Goal: Communication & Community: Participate in discussion

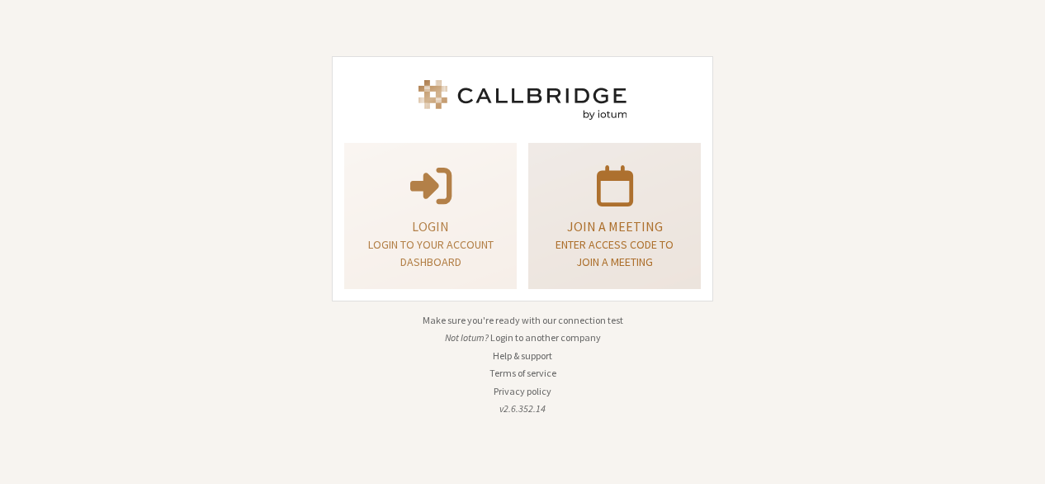
click at [596, 257] on p "Enter access code to join a meeting" at bounding box center [614, 253] width 131 height 35
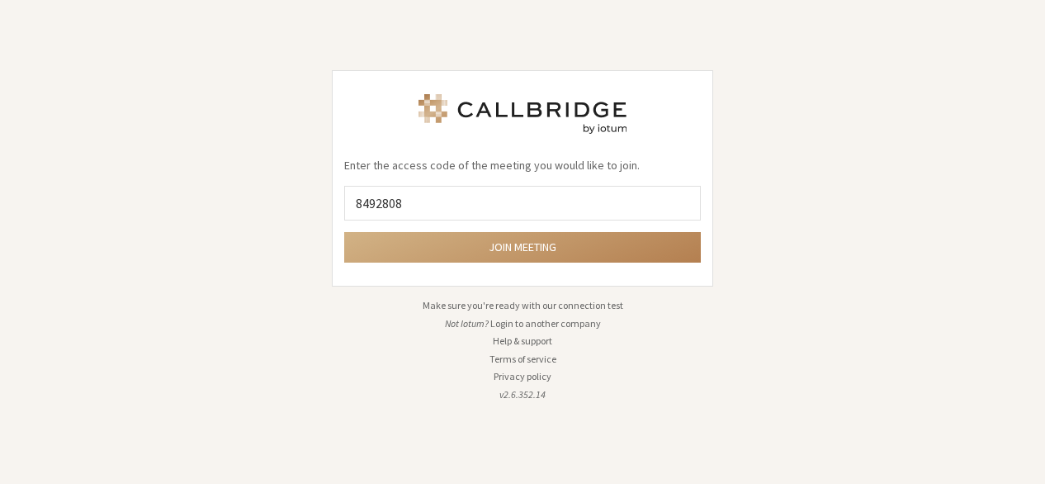
type input "8492808"
click at [344, 232] on button "Join meeting" at bounding box center [522, 247] width 357 height 31
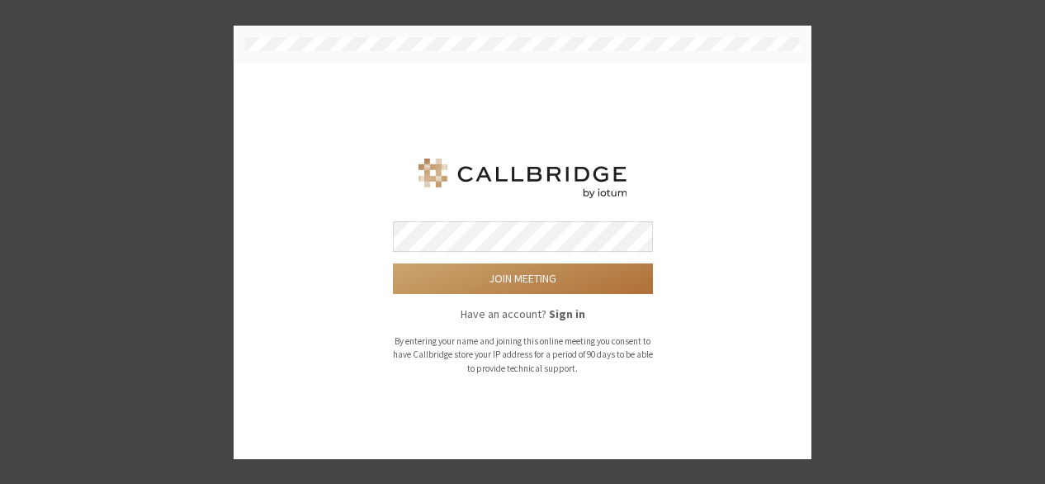
click at [527, 276] on button "Join meeting" at bounding box center [523, 278] width 260 height 31
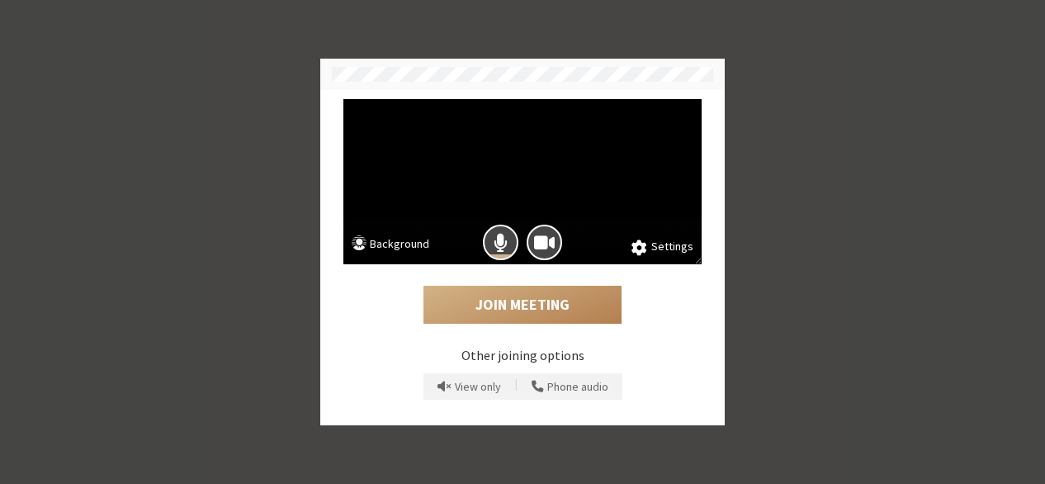
click at [401, 248] on button "Background" at bounding box center [391, 245] width 78 height 21
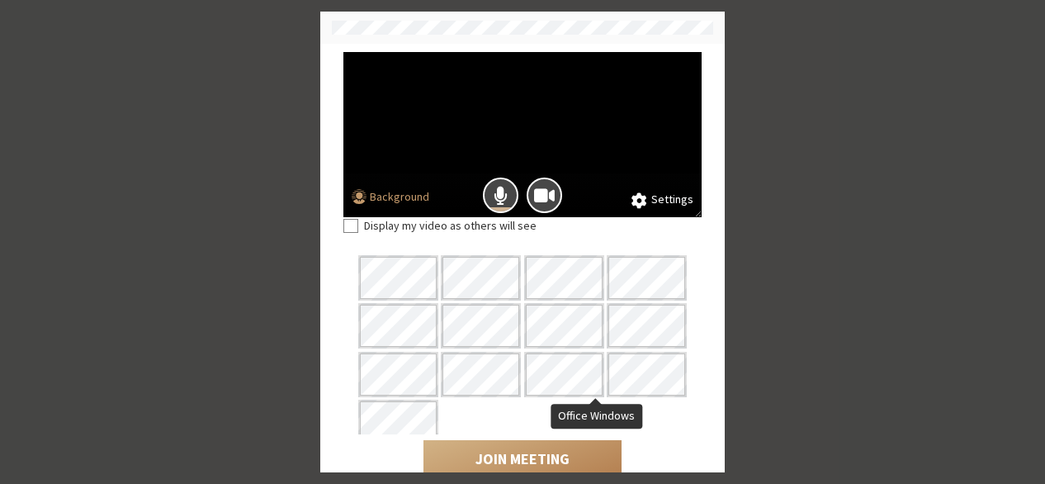
scroll to position [143, 0]
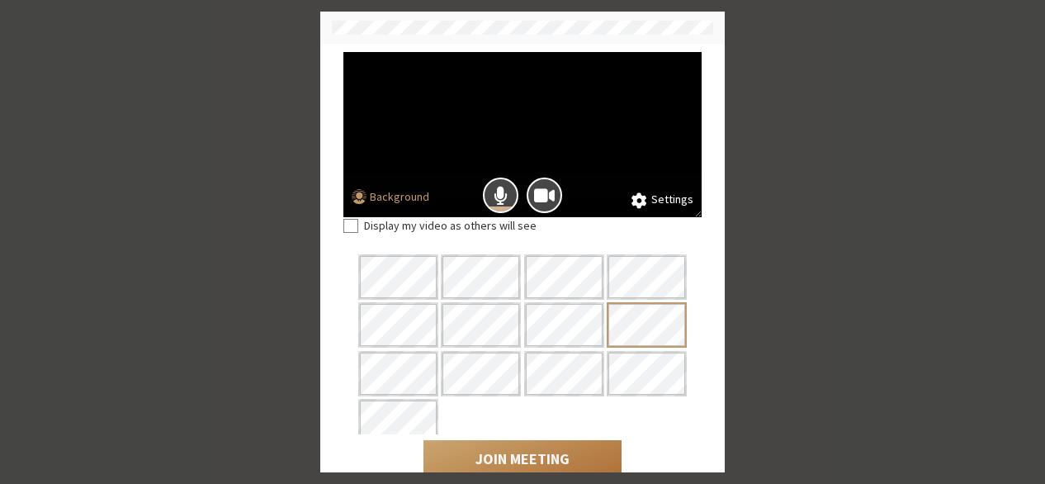
click at [535, 445] on button "Join Meeting" at bounding box center [522, 459] width 198 height 38
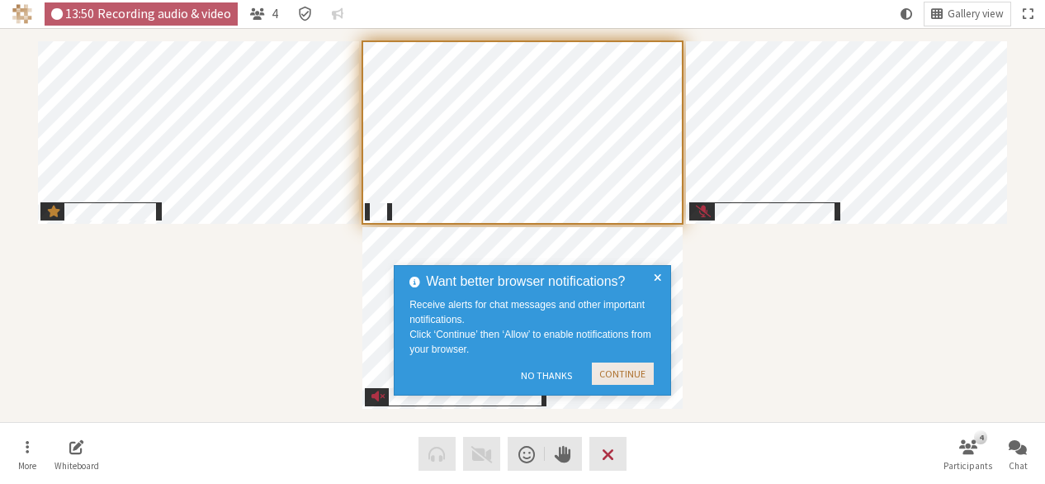
click at [612, 369] on button "Continue" at bounding box center [623, 373] width 62 height 22
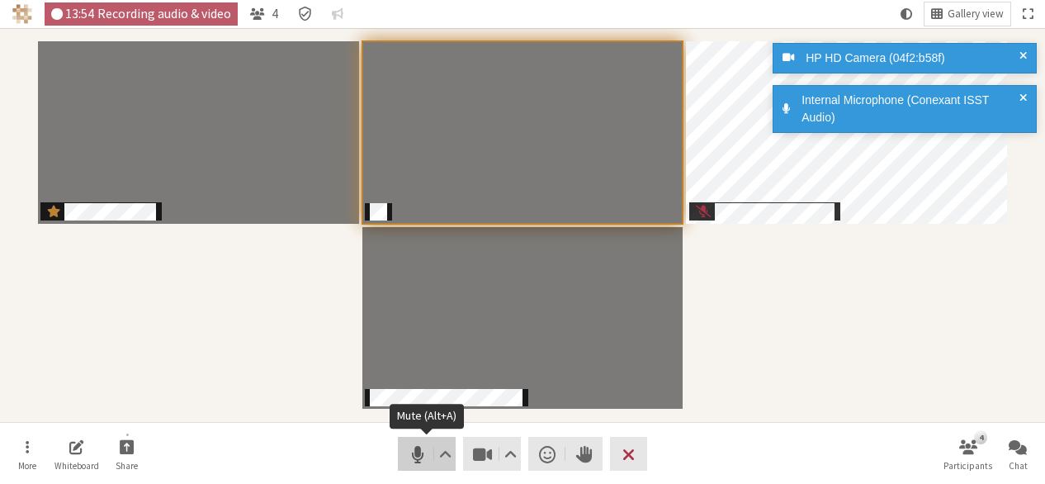
click at [410, 455] on span "Mute (Alt+A)" at bounding box center [417, 453] width 23 height 23
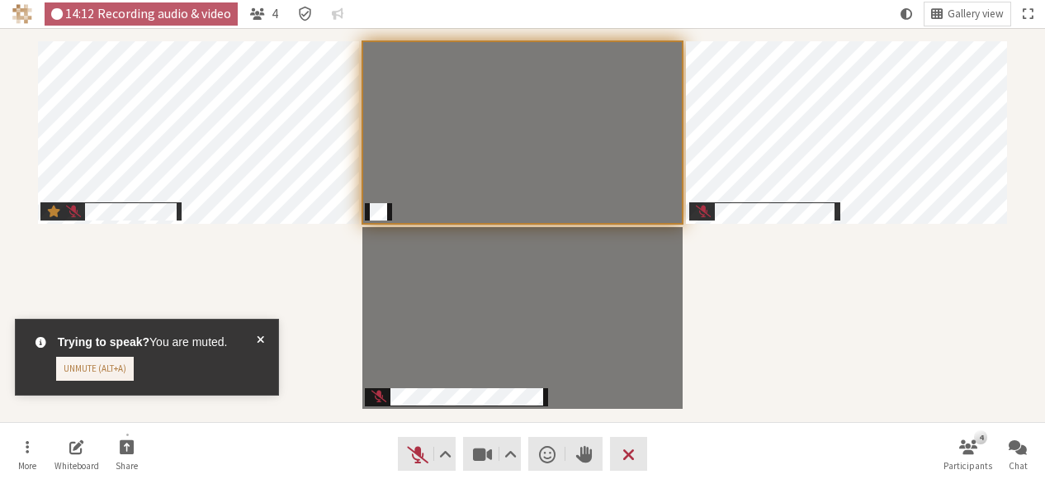
click at [259, 338] on span at bounding box center [260, 356] width 7 height 47
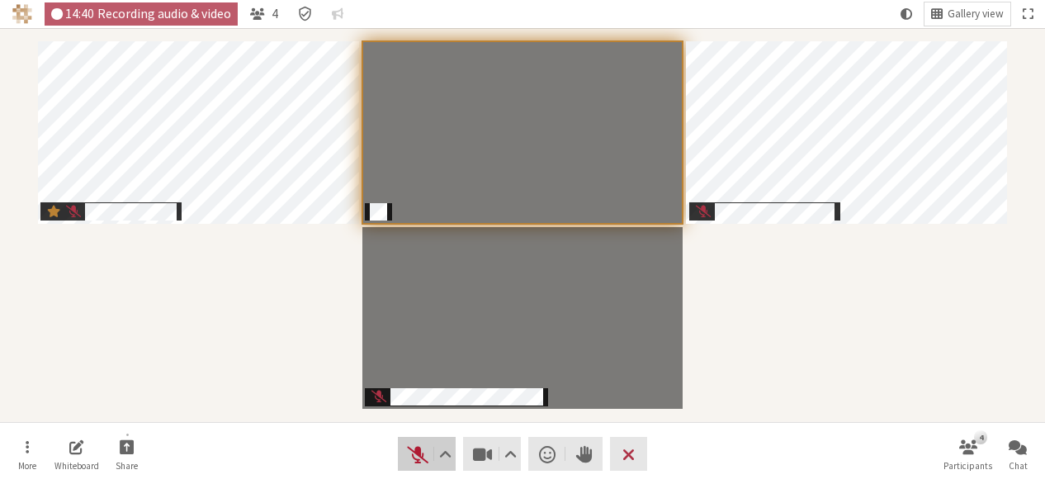
click at [412, 456] on span "Unmute (Alt+A)" at bounding box center [417, 453] width 23 height 23
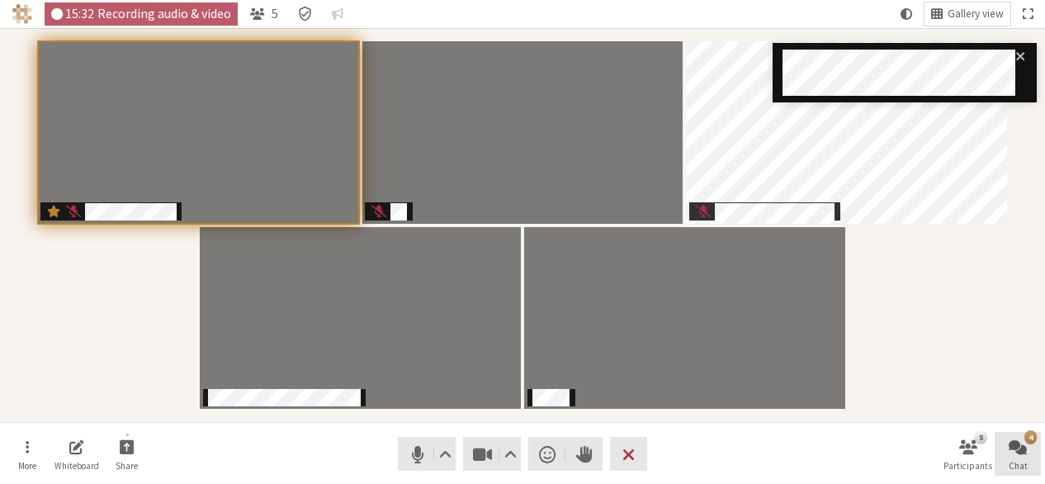
click at [1012, 448] on span "Open chat" at bounding box center [1018, 446] width 18 height 19
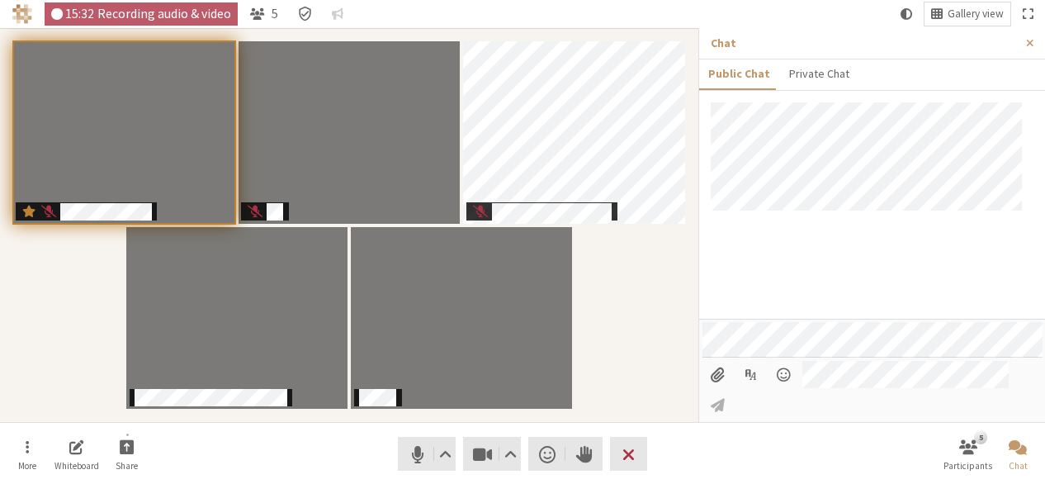
scroll to position [213, 0]
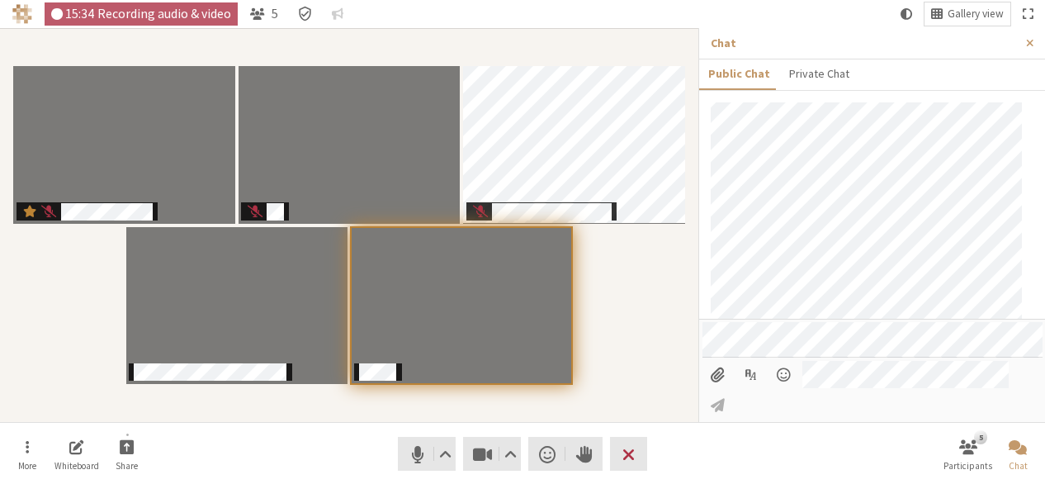
click at [708, 389] on input "File picker" at bounding box center [717, 375] width 31 height 28
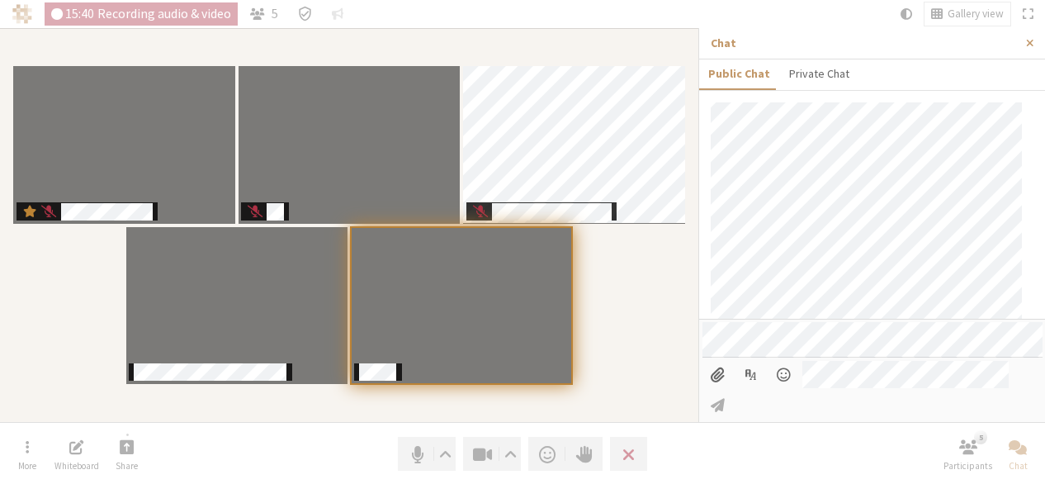
scroll to position [291, 0]
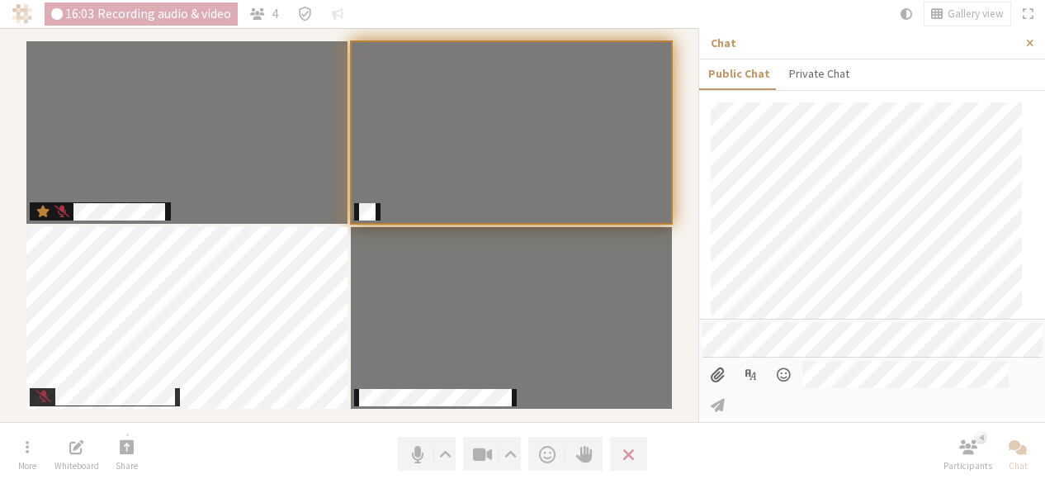
type input "C:\fakepath\dialpad.png"
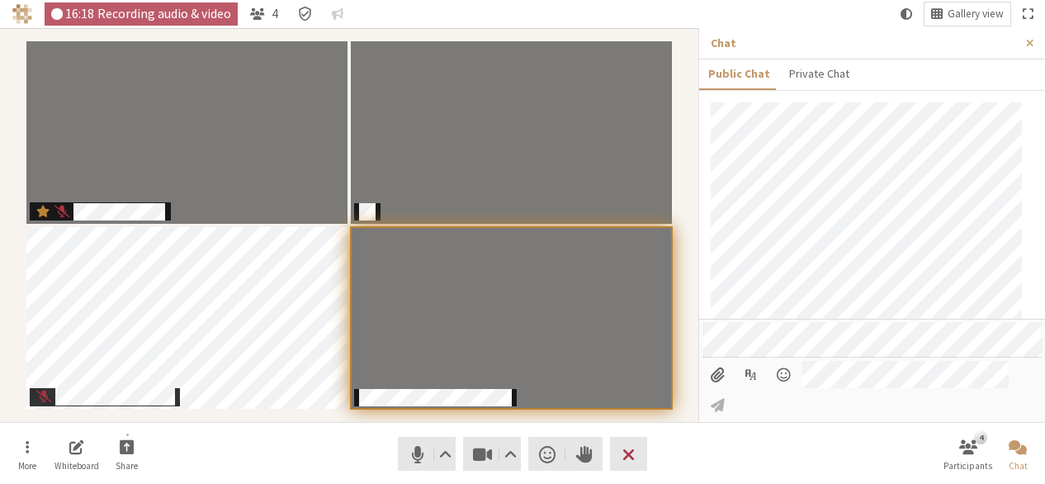
scroll to position [488, 0]
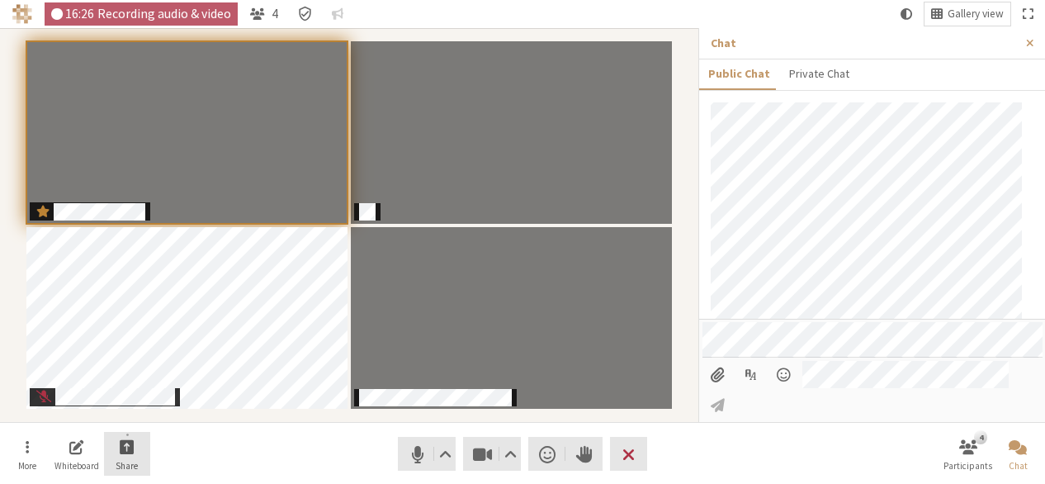
click at [121, 461] on span "Share" at bounding box center [127, 466] width 22 height 10
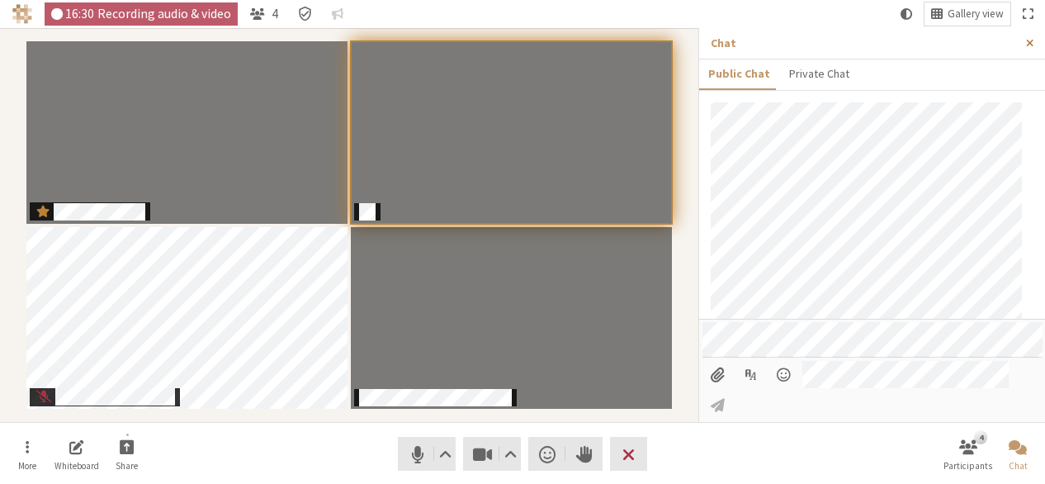
click at [1032, 41] on span "Close sidebar" at bounding box center [1029, 43] width 7 height 12
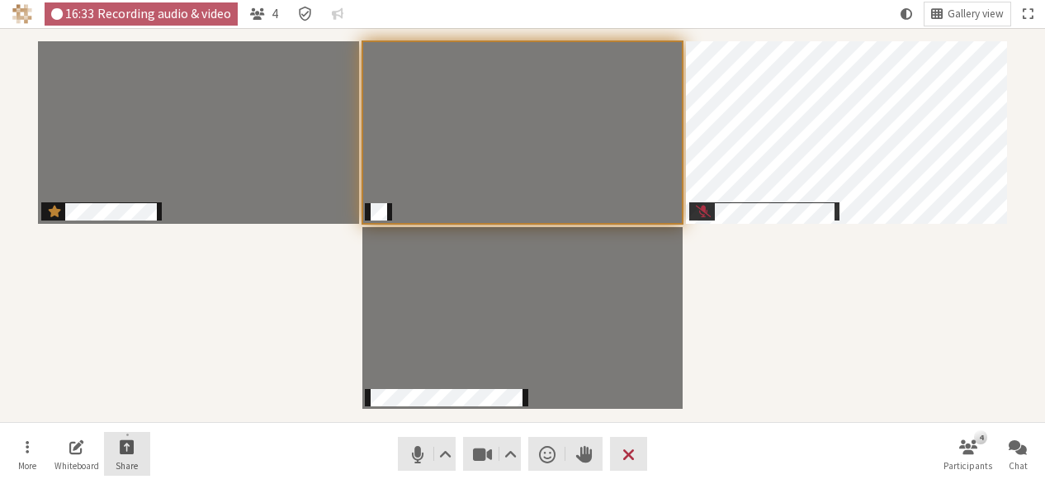
click at [128, 455] on span "Start sharing" at bounding box center [127, 446] width 15 height 19
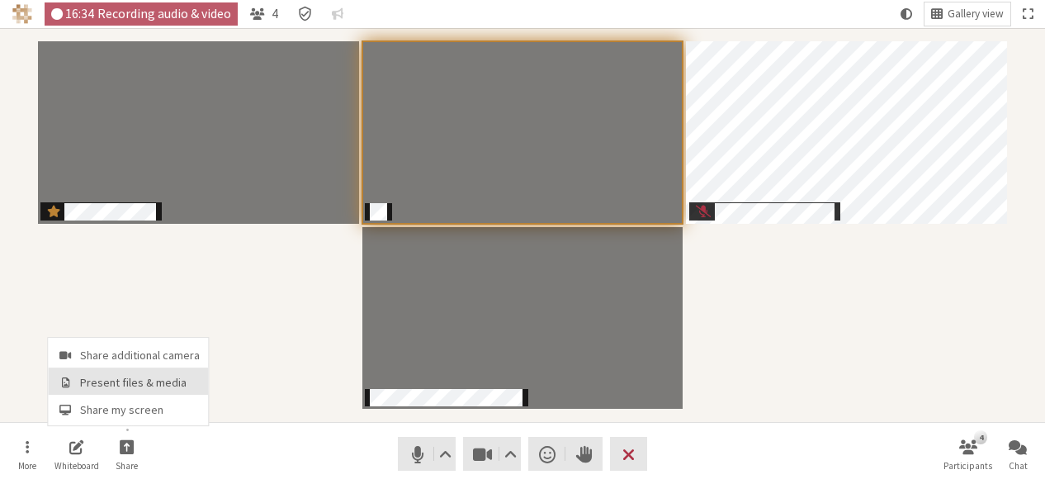
click at [139, 376] on span "Present files & media" at bounding box center [140, 382] width 120 height 12
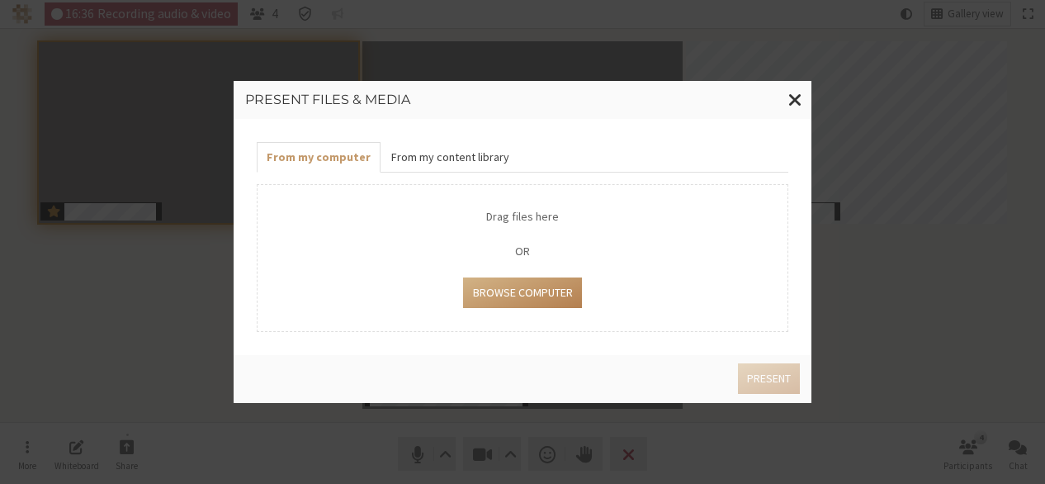
click at [452, 159] on button "From my content library" at bounding box center [449, 157] width 138 height 31
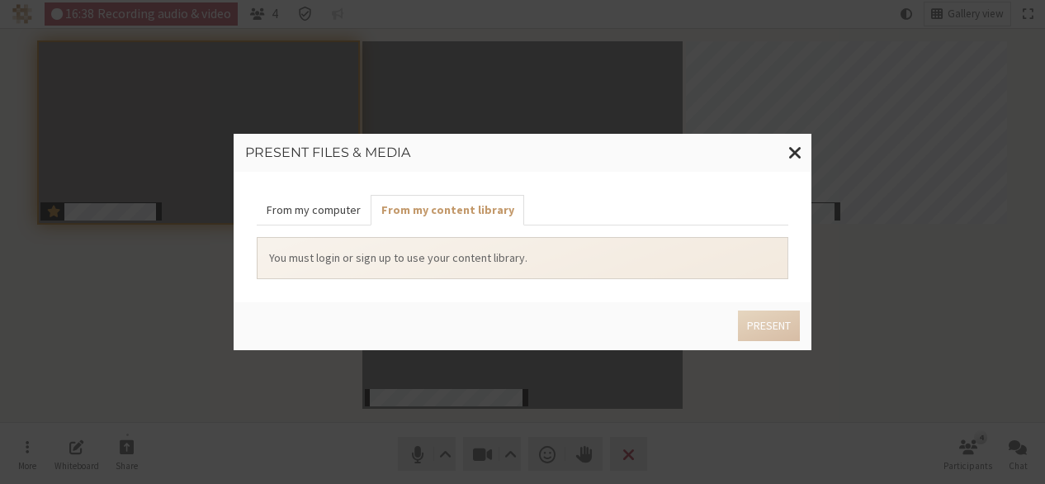
click at [289, 210] on button "From my computer" at bounding box center [314, 210] width 114 height 31
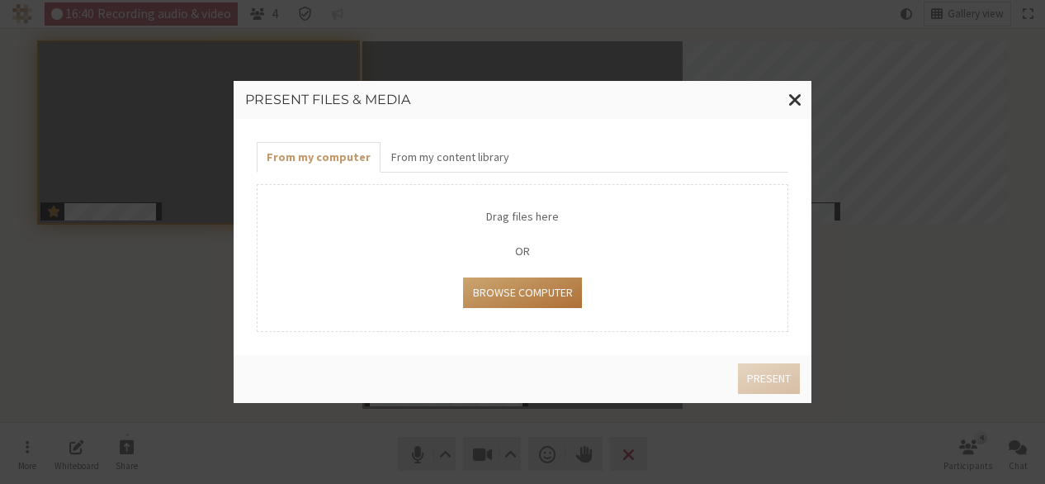
click at [541, 294] on button "Browse Computer" at bounding box center [522, 292] width 118 height 31
type input "C:\fakepath\placeholder.png"
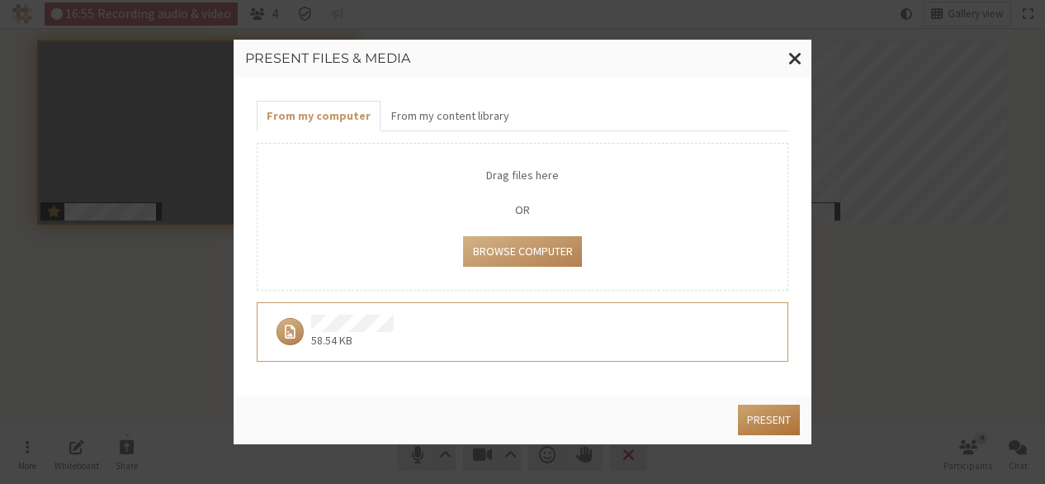
click at [767, 423] on button "Present" at bounding box center [769, 419] width 62 height 31
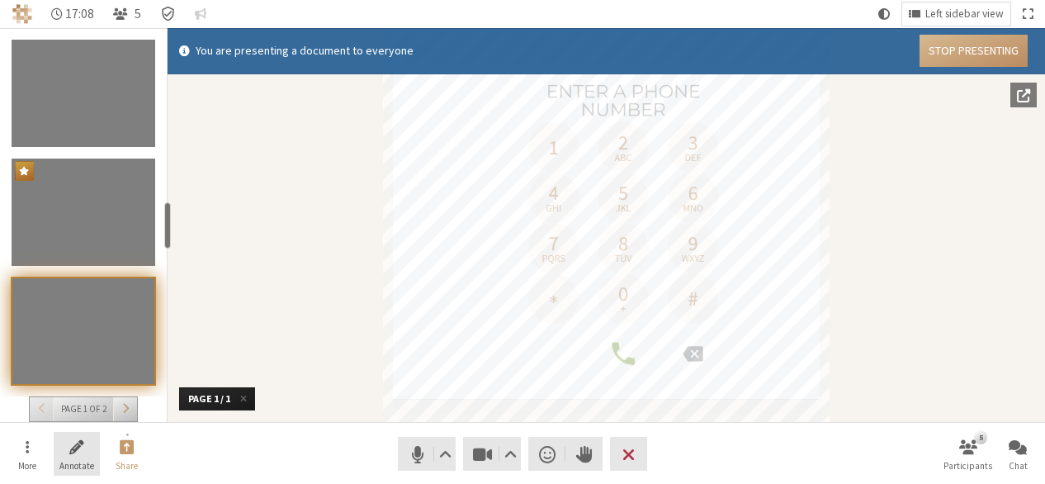
click at [59, 464] on span "Annotate" at bounding box center [76, 466] width 35 height 10
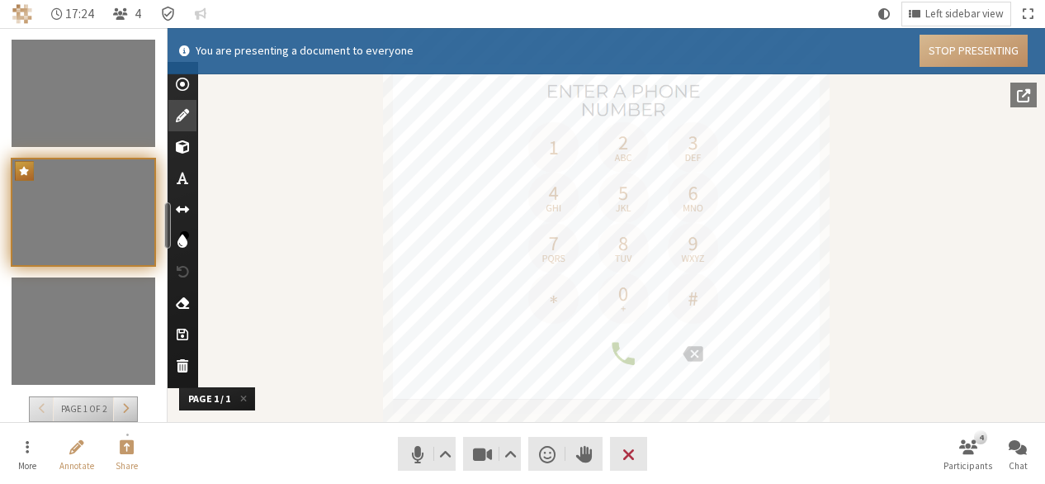
click at [182, 185] on span "Use text tool" at bounding box center [183, 178] width 12 height 17
click at [178, 152] on span "Add shapes" at bounding box center [182, 147] width 13 height 17
click at [224, 187] on span at bounding box center [225, 186] width 22 height 22
click at [177, 369] on span "Clear" at bounding box center [183, 365] width 12 height 17
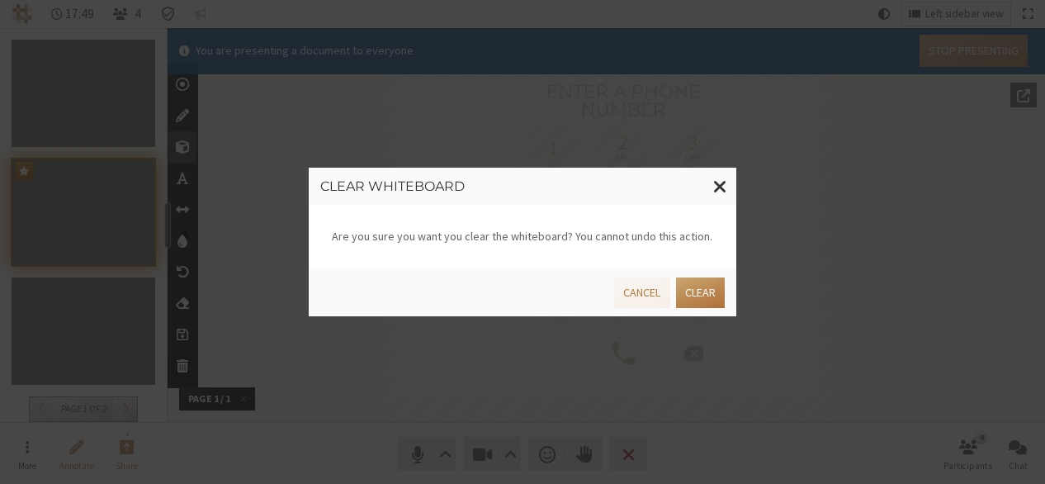
click at [703, 293] on button "Clear" at bounding box center [700, 292] width 49 height 31
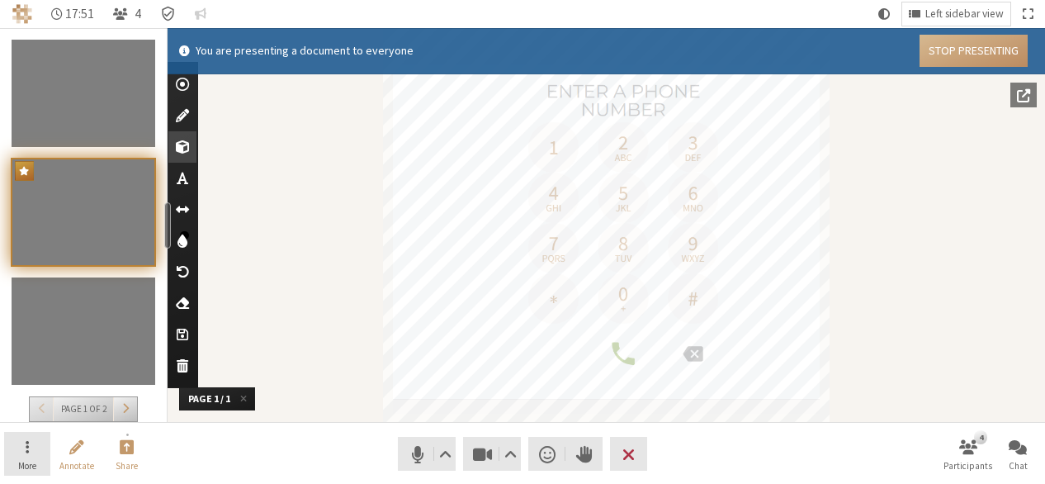
click at [31, 461] on span "More" at bounding box center [27, 466] width 18 height 10
click at [936, 46] on button "Stop Presenting" at bounding box center [973, 51] width 108 height 32
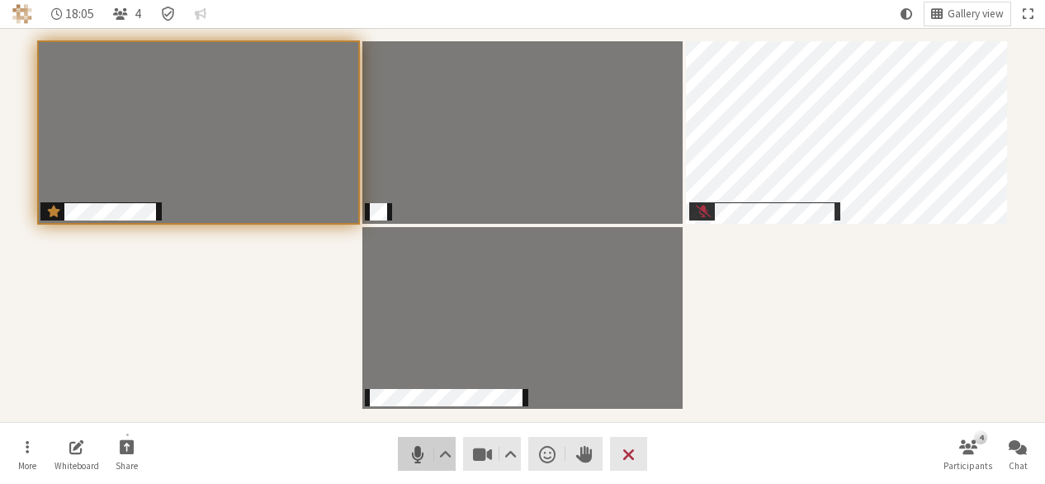
click at [403, 455] on button "Audio" at bounding box center [427, 454] width 58 height 34
click at [412, 442] on span "Unmute (Alt+A)" at bounding box center [417, 453] width 23 height 23
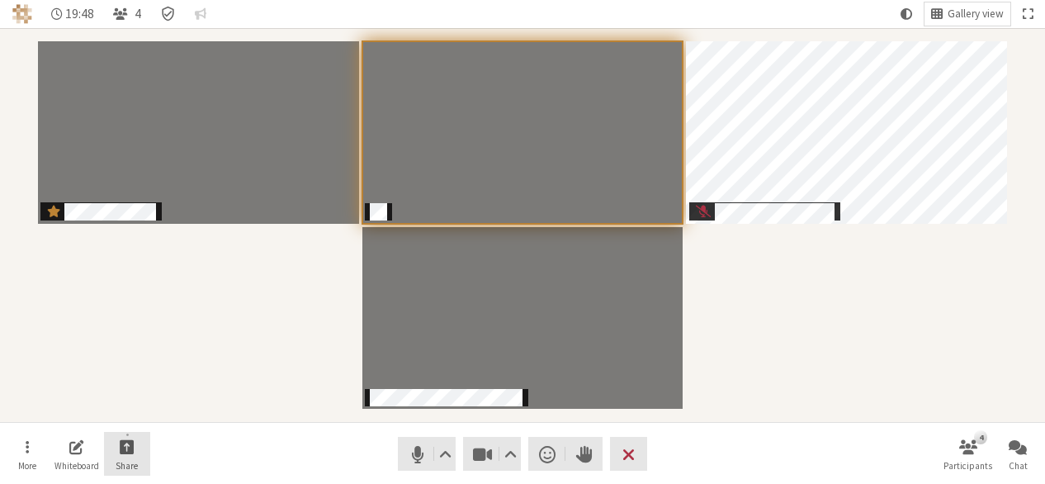
click at [128, 450] on span "Start sharing" at bounding box center [127, 446] width 15 height 19
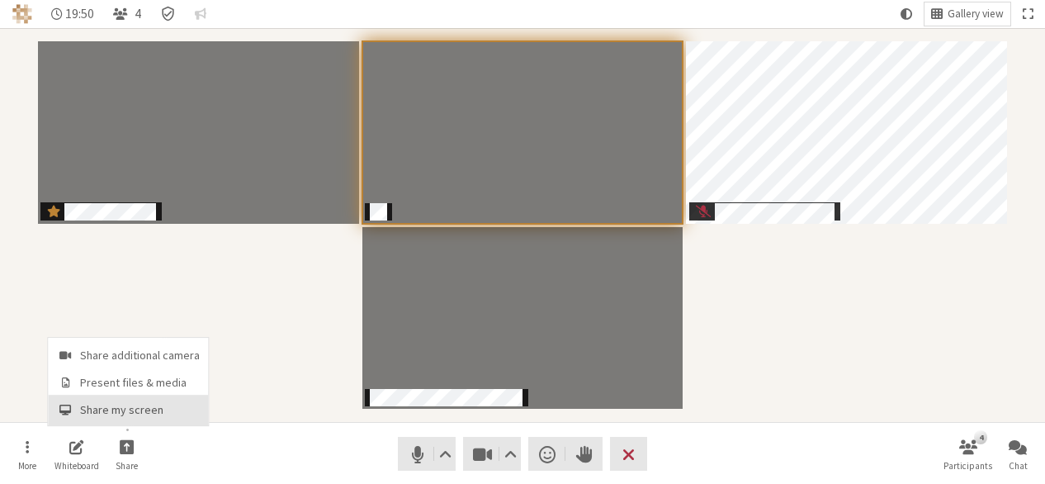
click at [134, 404] on span "Share my screen" at bounding box center [140, 410] width 120 height 12
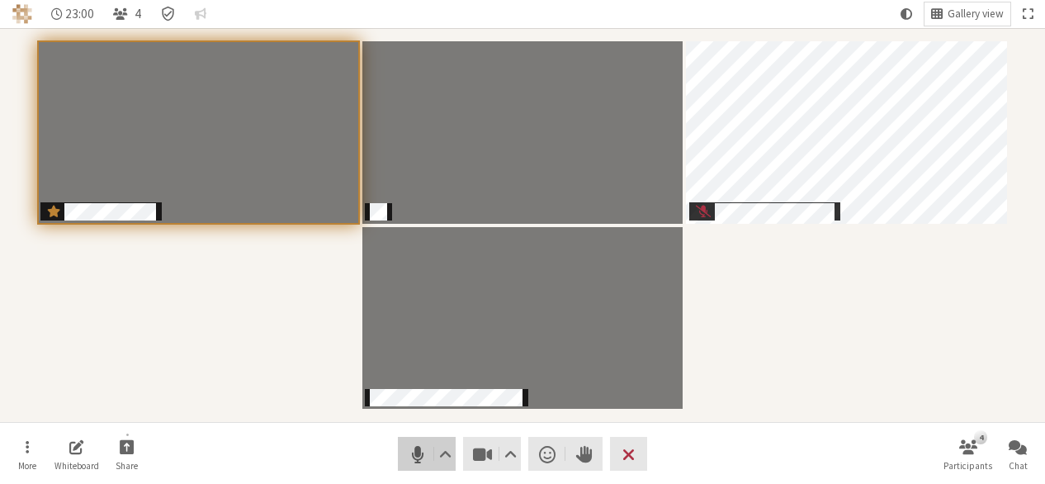
click at [419, 460] on span "Mute (Alt+A)" at bounding box center [417, 453] width 23 height 23
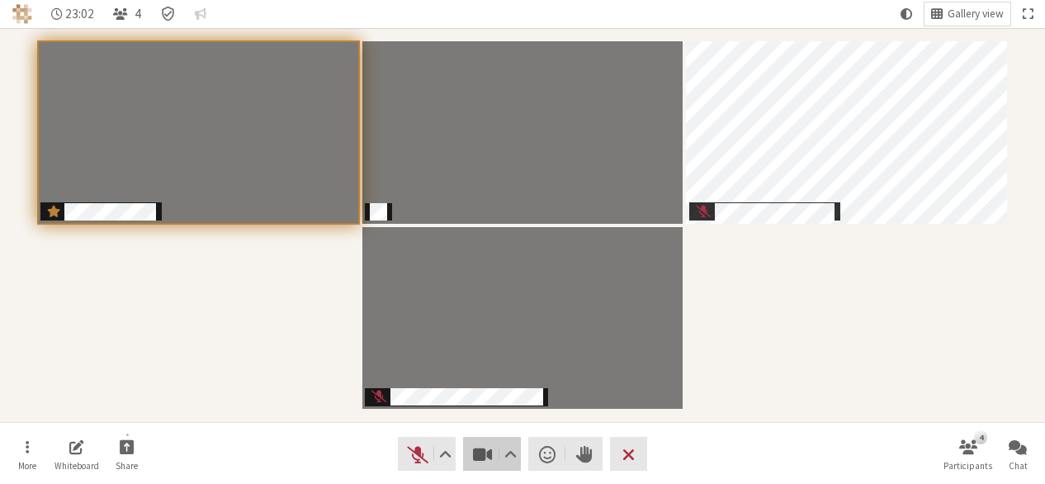
click at [480, 458] on span "Stop video (Alt+V)" at bounding box center [482, 453] width 23 height 23
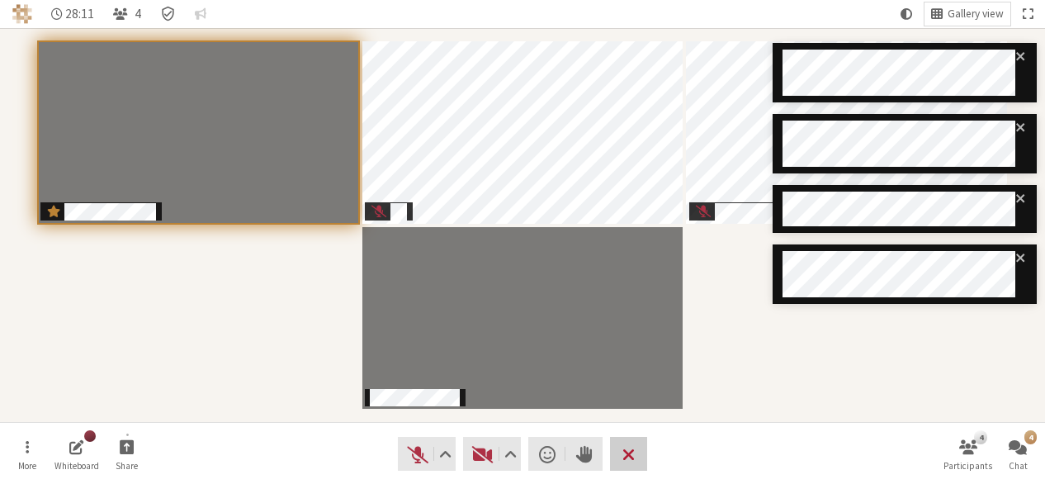
click at [634, 448] on span "Leave meeting" at bounding box center [628, 453] width 12 height 23
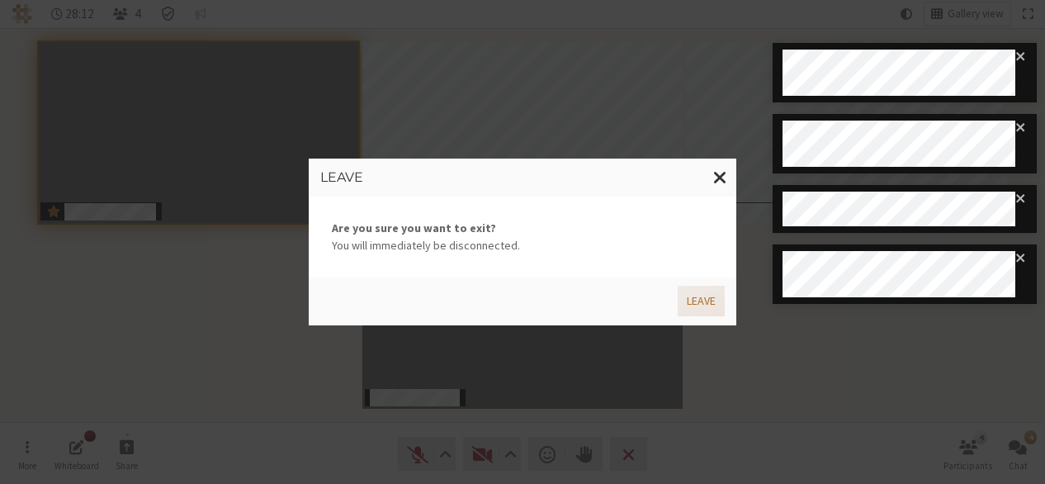
click at [701, 302] on button "Leave" at bounding box center [701, 301] width 47 height 31
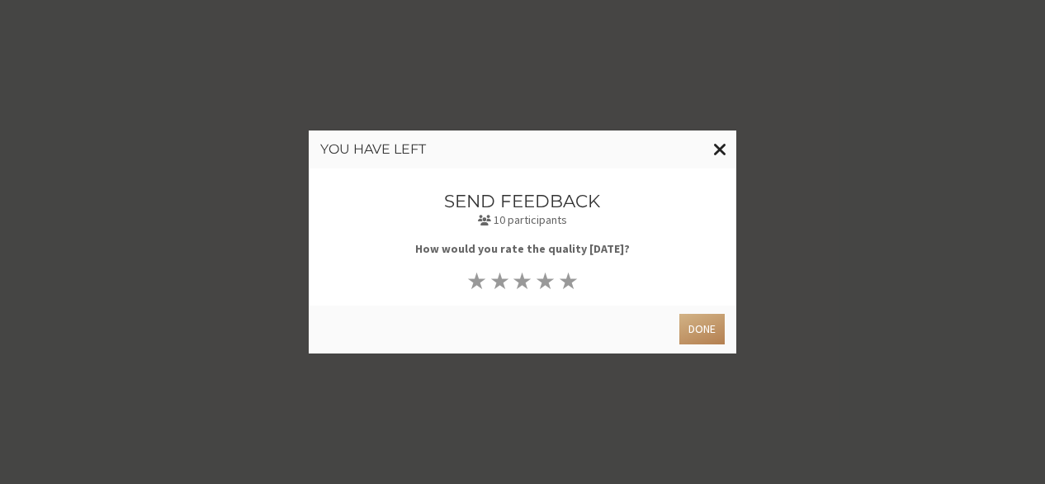
click at [718, 154] on span "Close modal" at bounding box center [720, 149] width 14 height 21
